Goal: Task Accomplishment & Management: Use online tool/utility

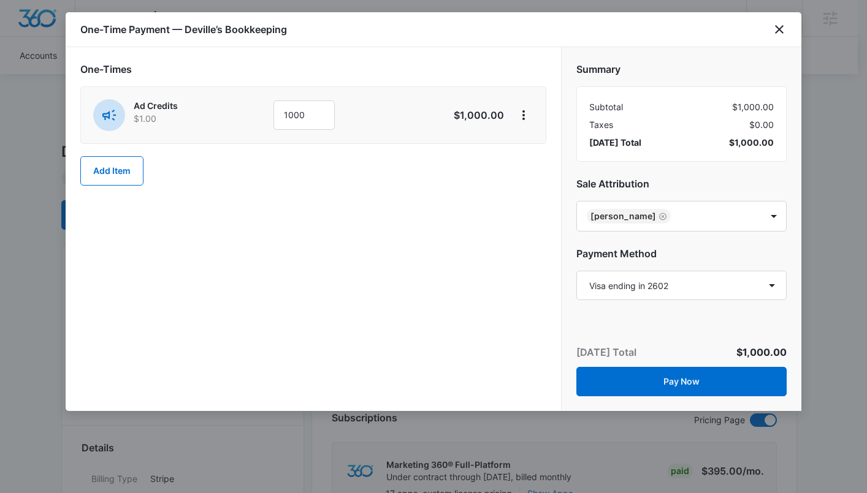
select select "pm_1S0l3vA4n8RTgNjUWuwz3zgf"
click at [782, 27] on icon "close" at bounding box center [779, 29] width 9 height 9
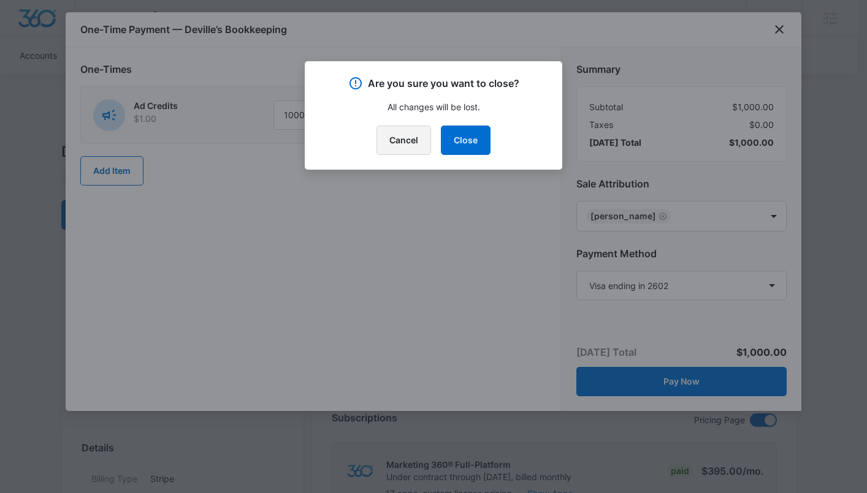
click at [413, 137] on button "Cancel" at bounding box center [403, 140] width 55 height 29
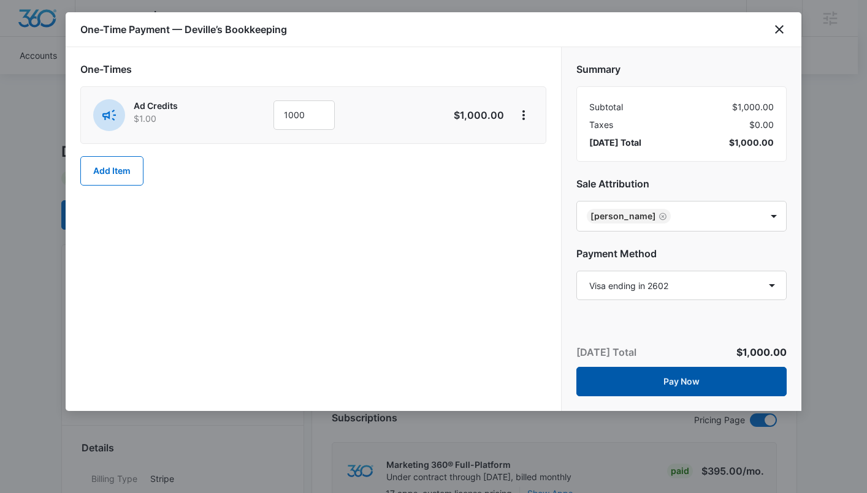
click at [687, 390] on button "Pay Now" at bounding box center [681, 381] width 210 height 29
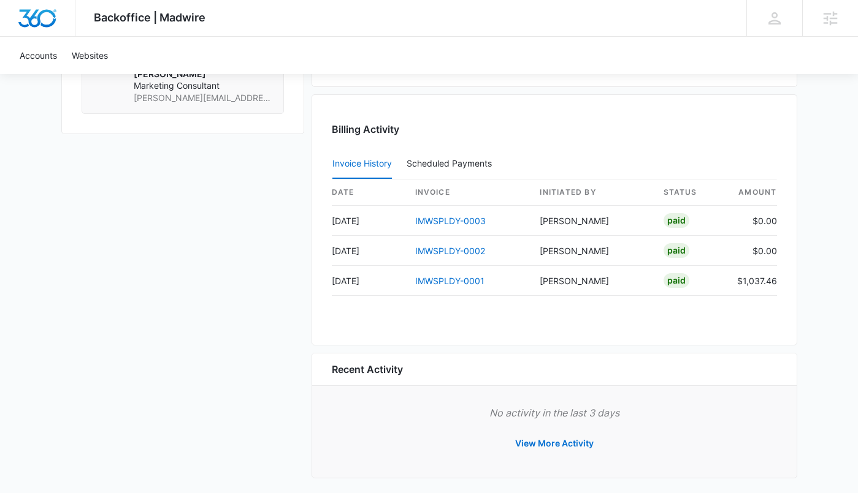
scroll to position [1114, 0]
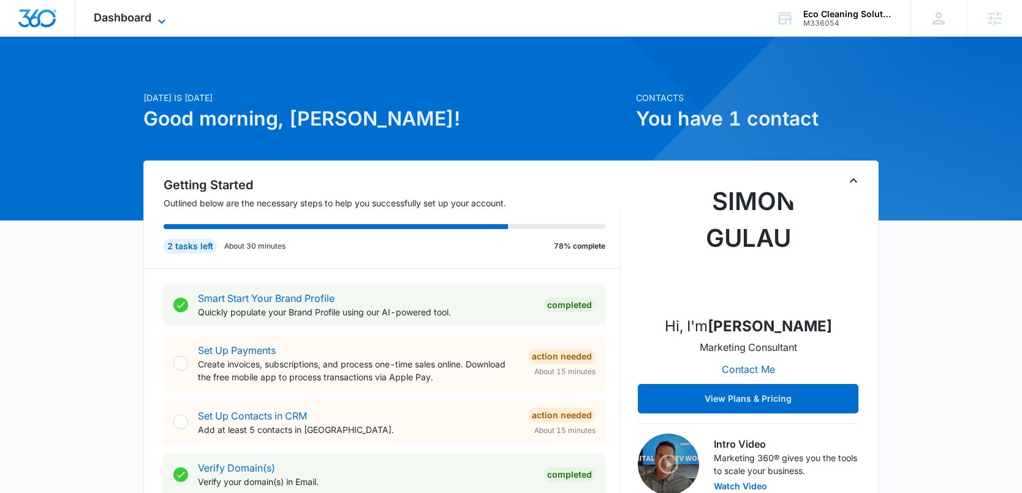
click at [140, 24] on div "Dashboard Apps Reputation Websites Forms CRM Email Social Content Intelligence …" at bounding box center [131, 18] width 112 height 36
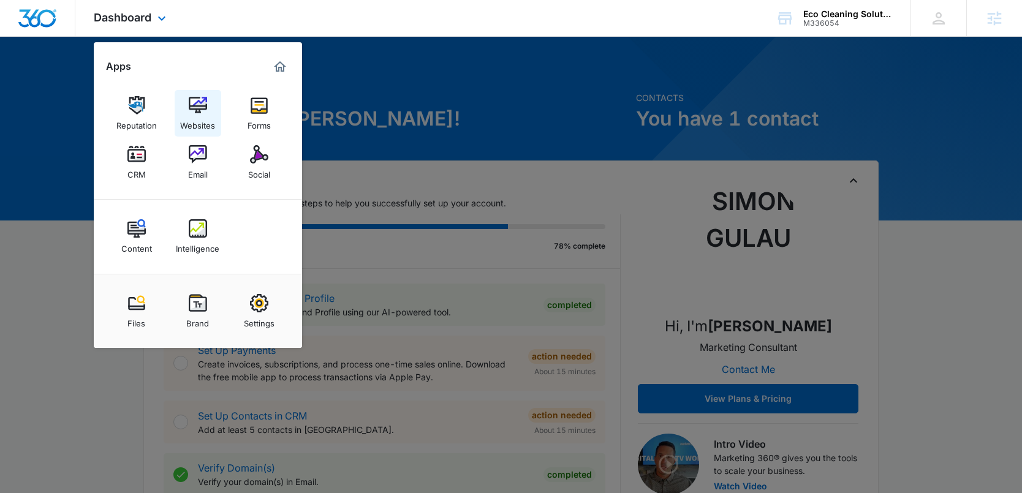
click at [204, 119] on div "Websites" at bounding box center [197, 123] width 35 height 16
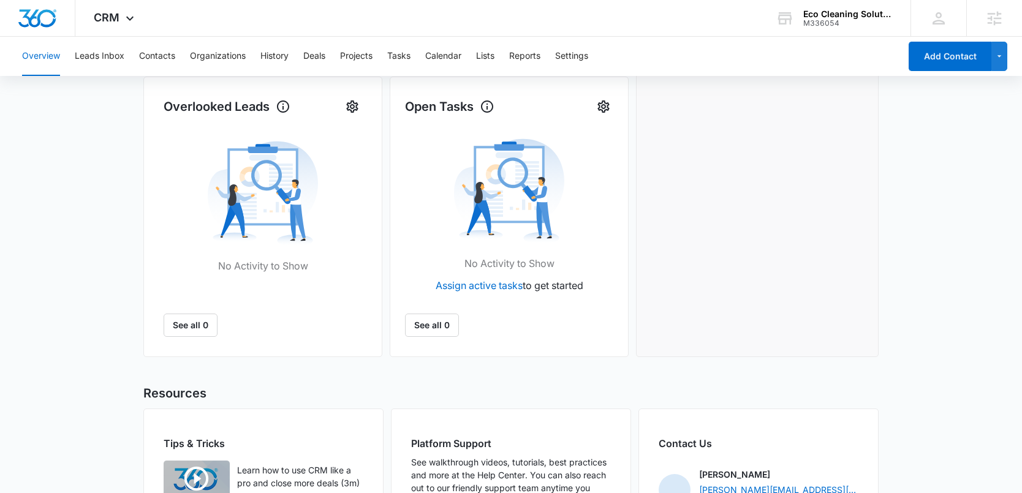
scroll to position [483, 0]
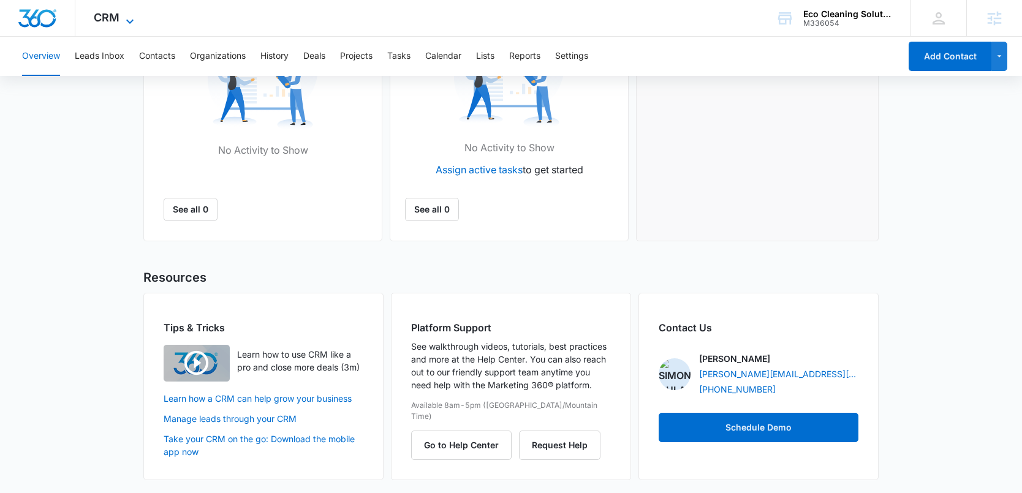
click at [113, 23] on span "CRM" at bounding box center [107, 17] width 26 height 13
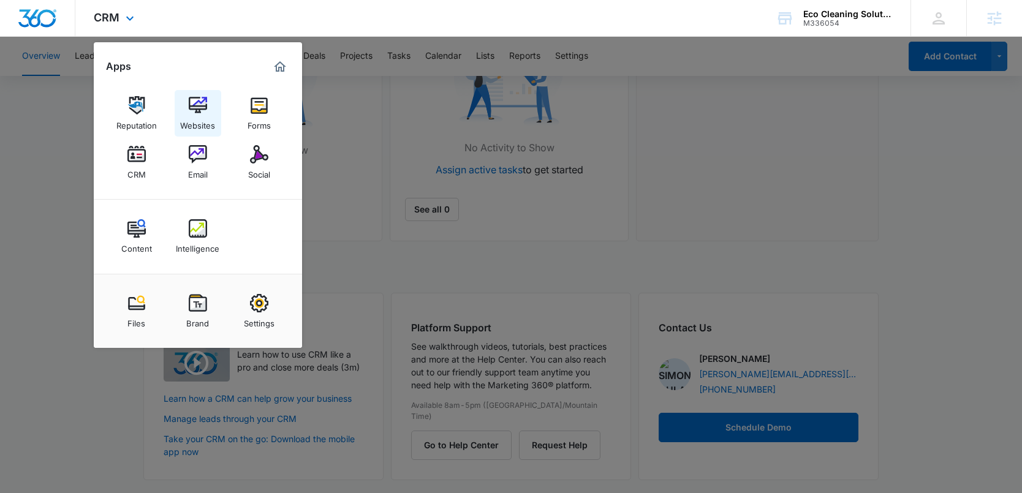
click at [192, 110] on img at bounding box center [198, 105] width 18 height 18
